Goal: Browse casually

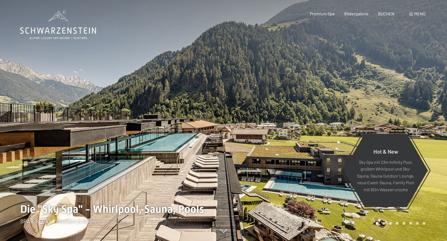
click at [422, 97] on div at bounding box center [336, 120] width 224 height 241
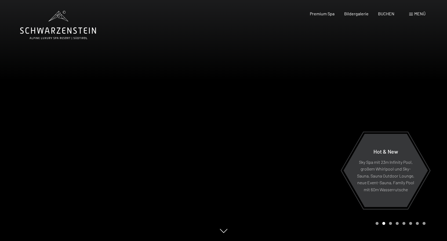
click at [422, 97] on div at bounding box center [336, 120] width 224 height 241
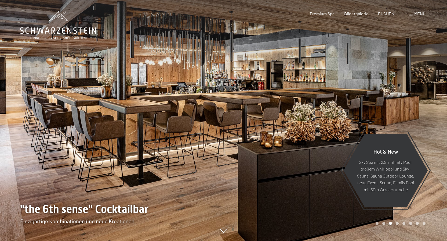
click at [422, 97] on div at bounding box center [336, 120] width 224 height 241
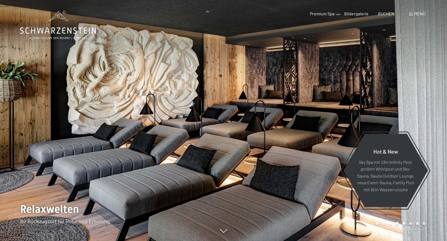
click at [422, 97] on div at bounding box center [336, 120] width 224 height 241
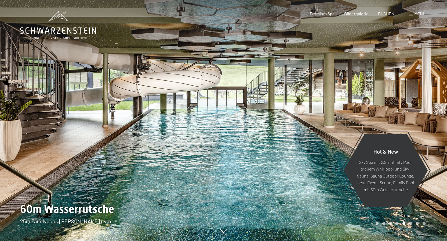
click at [422, 97] on div at bounding box center [336, 120] width 224 height 241
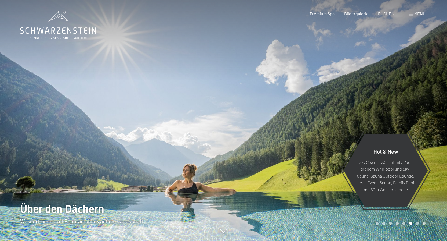
click at [422, 97] on div at bounding box center [336, 120] width 224 height 241
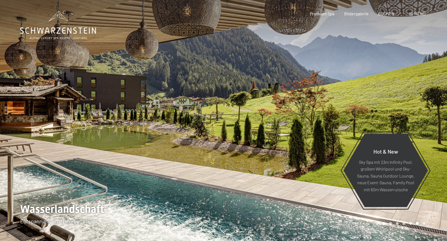
click at [422, 97] on div at bounding box center [336, 120] width 224 height 241
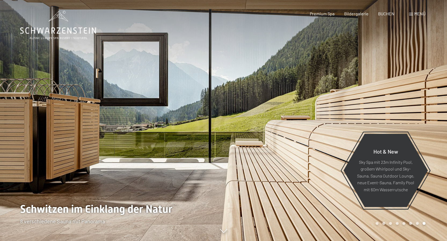
click at [422, 97] on div at bounding box center [336, 120] width 224 height 241
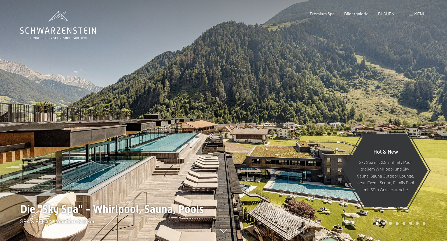
click at [422, 97] on div at bounding box center [336, 120] width 224 height 241
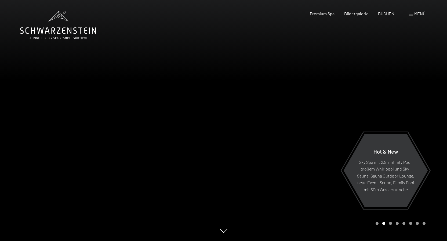
click at [358, 99] on div at bounding box center [336, 120] width 224 height 241
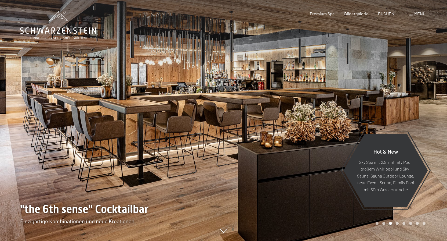
click at [65, 107] on div at bounding box center [112, 120] width 224 height 241
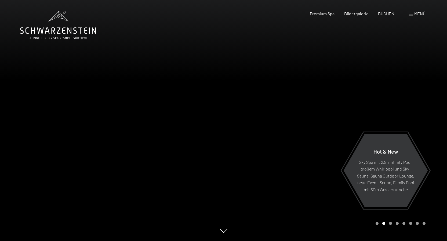
click at [36, 113] on div at bounding box center [112, 120] width 224 height 241
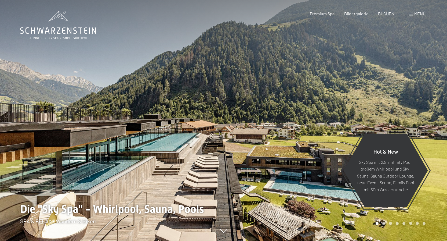
click at [42, 107] on div at bounding box center [112, 120] width 224 height 241
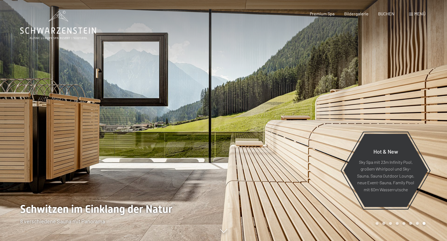
click at [383, 77] on div at bounding box center [336, 120] width 224 height 241
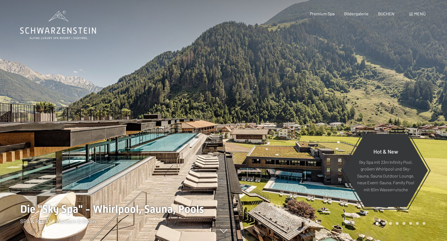
click at [411, 74] on div at bounding box center [336, 120] width 224 height 241
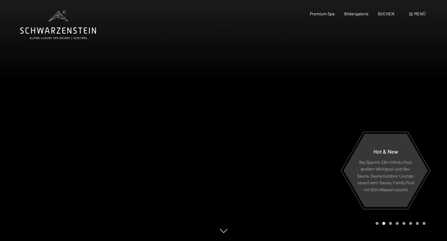
click at [79, 107] on div at bounding box center [112, 120] width 224 height 241
